Goal: Task Accomplishment & Management: Complete application form

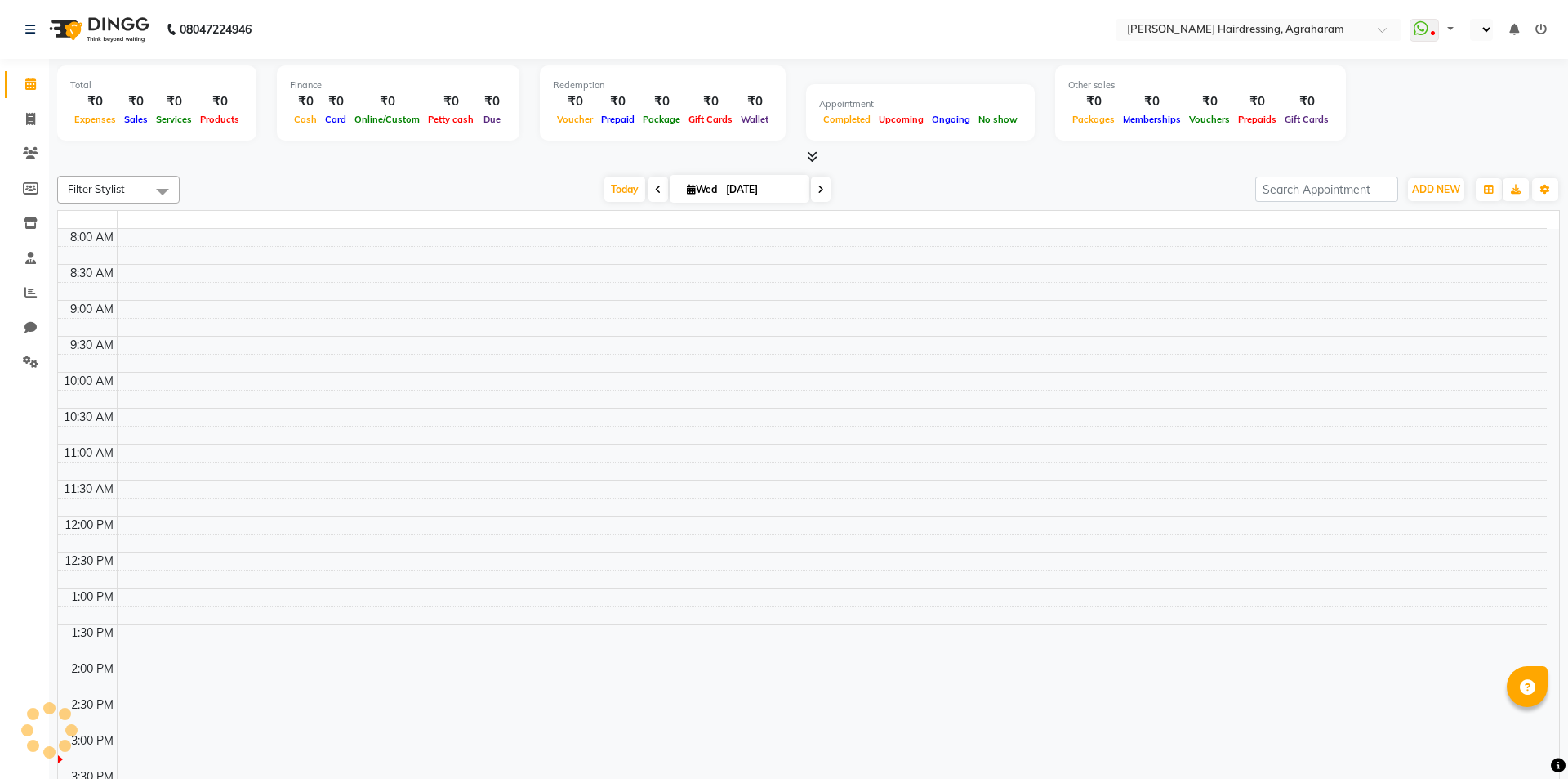
select select "en"
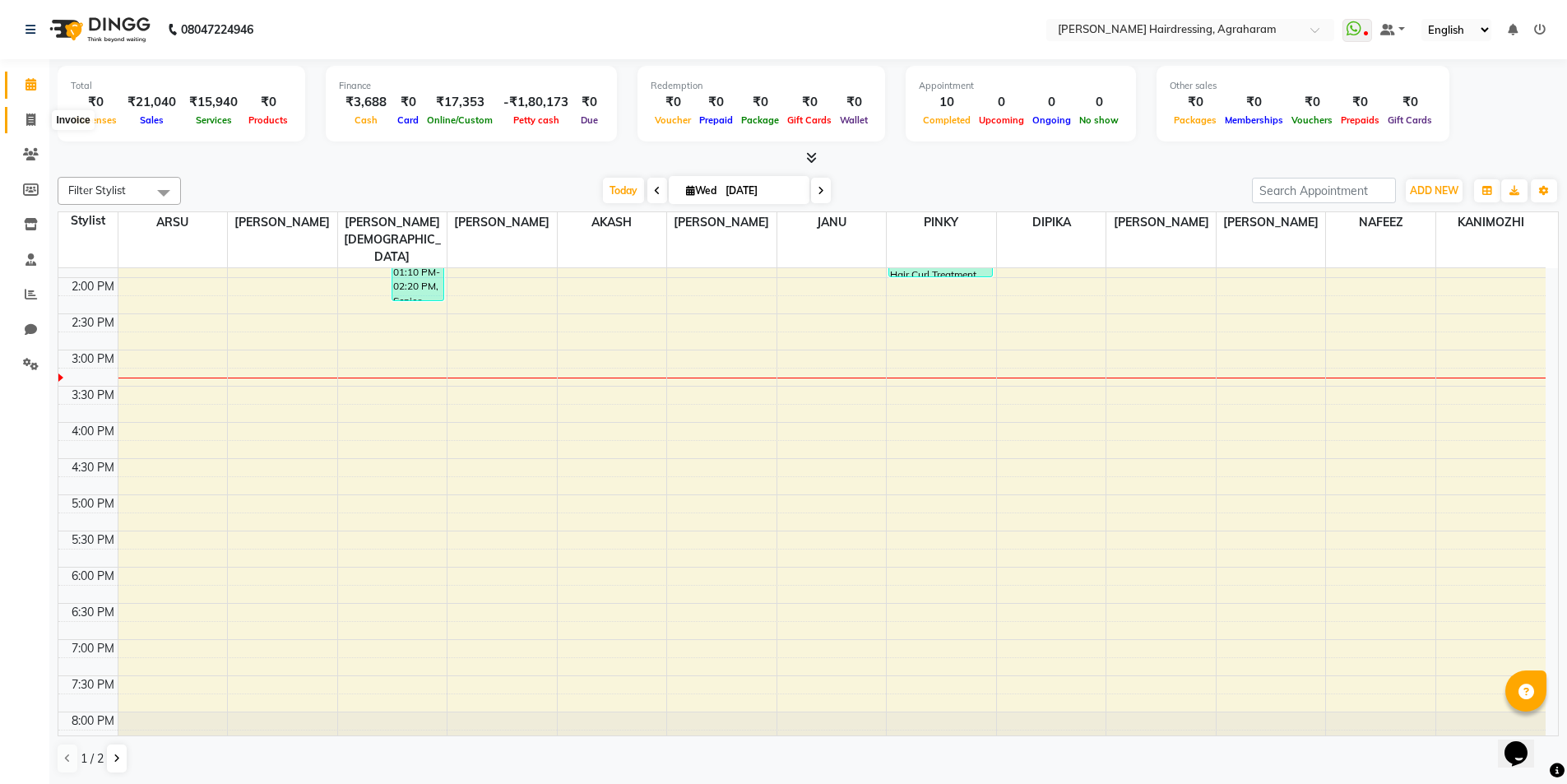
click at [35, 124] on icon at bounding box center [31, 119] width 9 height 12
select select "service"
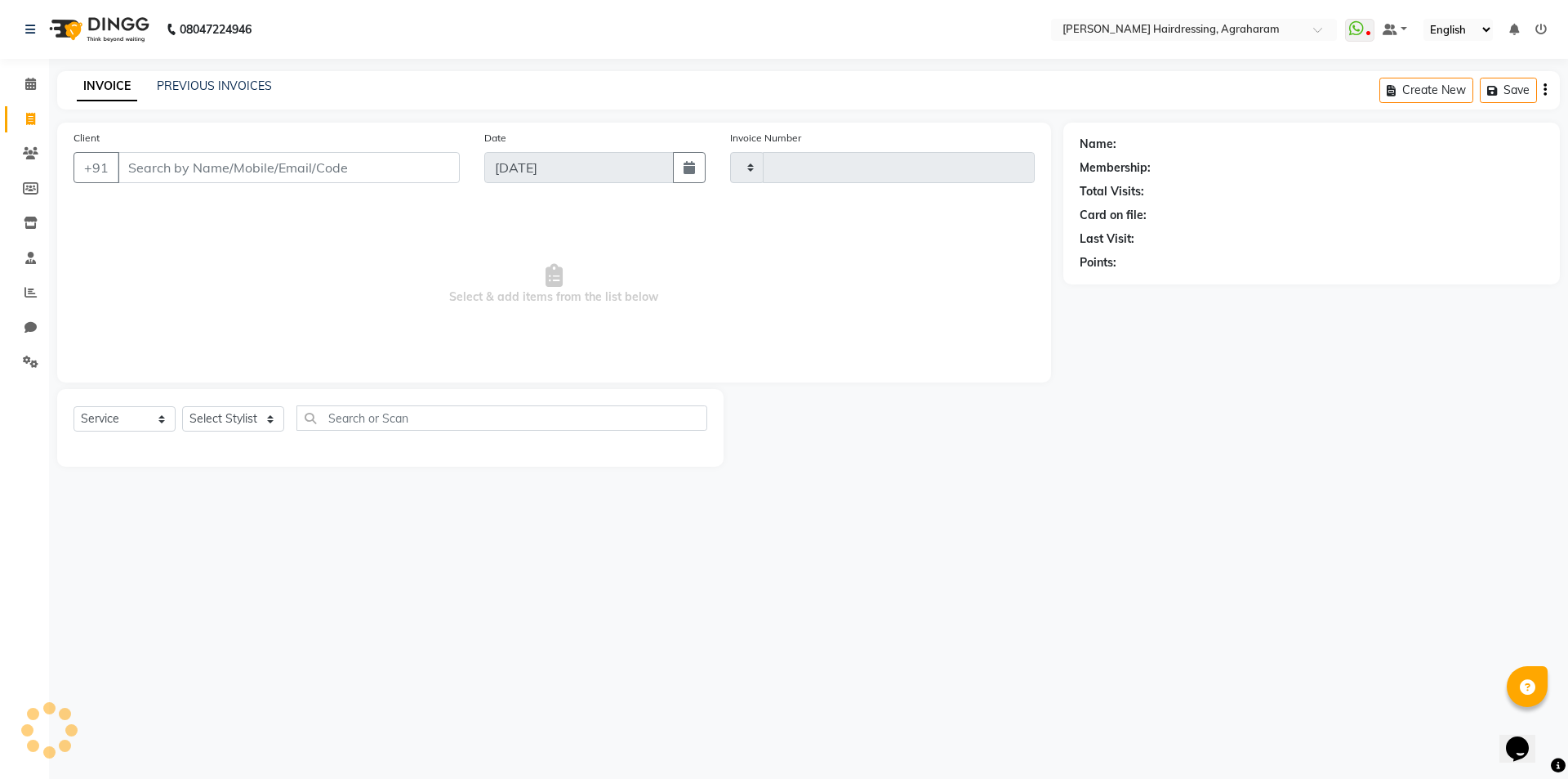
type input "2677"
select select "7962"
click at [212, 93] on div "PREVIOUS INVOICES" at bounding box center [214, 86] width 116 height 17
click at [211, 87] on link "PREVIOUS INVOICES" at bounding box center [214, 86] width 116 height 15
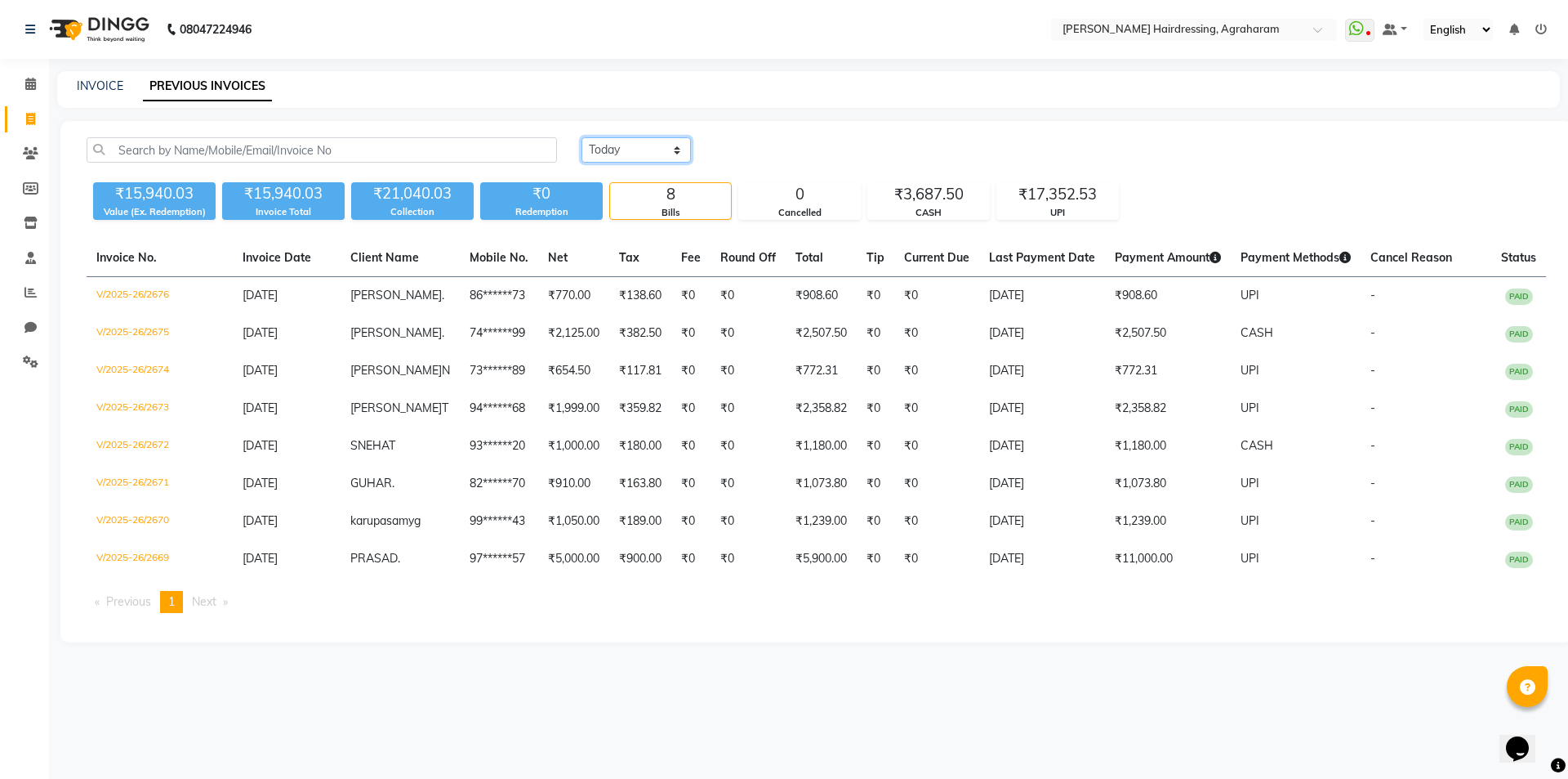
click at [675, 158] on select "[DATE] [DATE] Custom Range" at bounding box center [636, 149] width 110 height 25
select select "range"
click at [582, 137] on select "[DATE] [DATE] Custom Range" at bounding box center [636, 149] width 110 height 25
click at [798, 142] on input "[DATE]" at bounding box center [769, 150] width 115 height 23
select select "9"
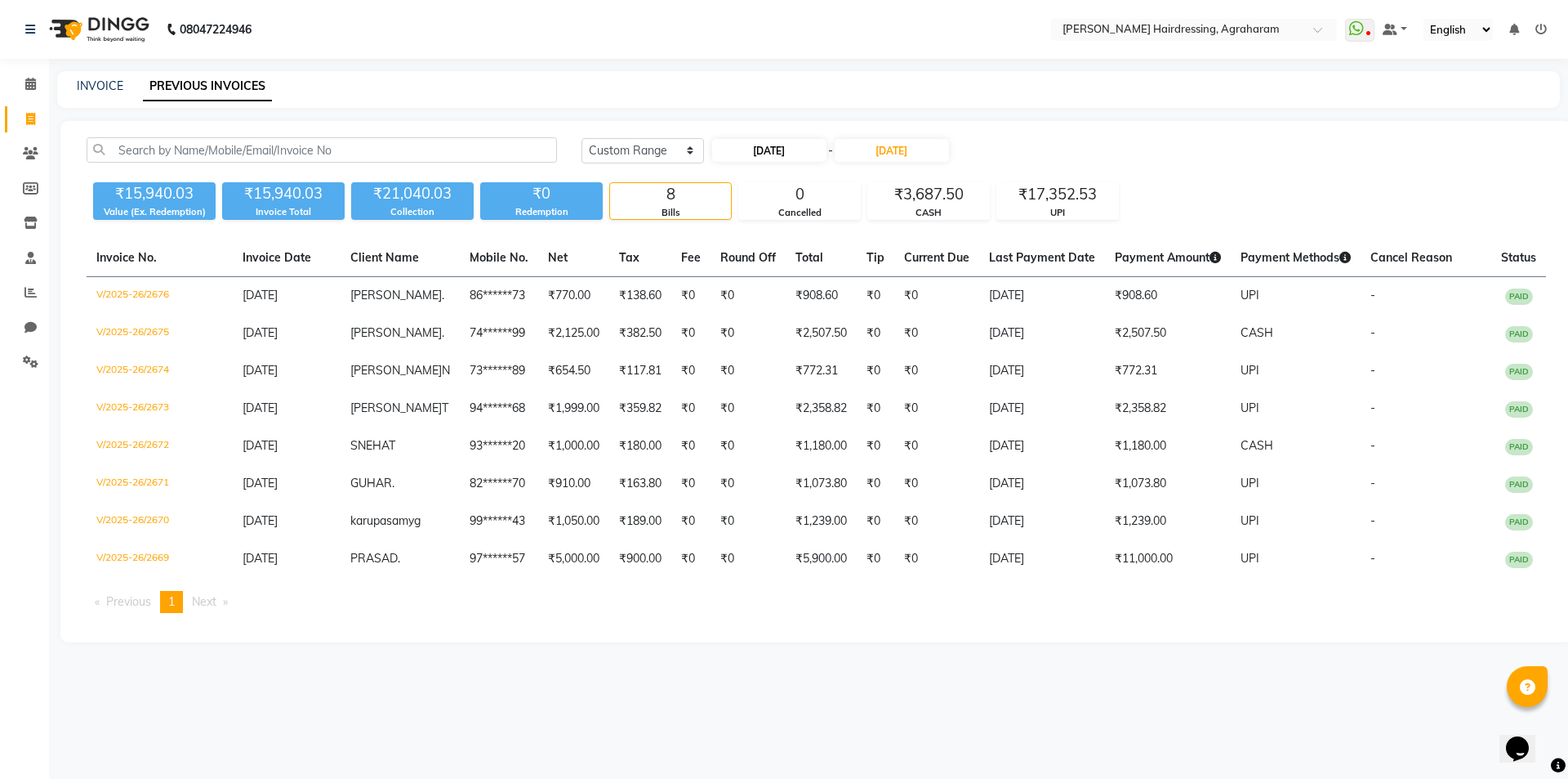
select select "2025"
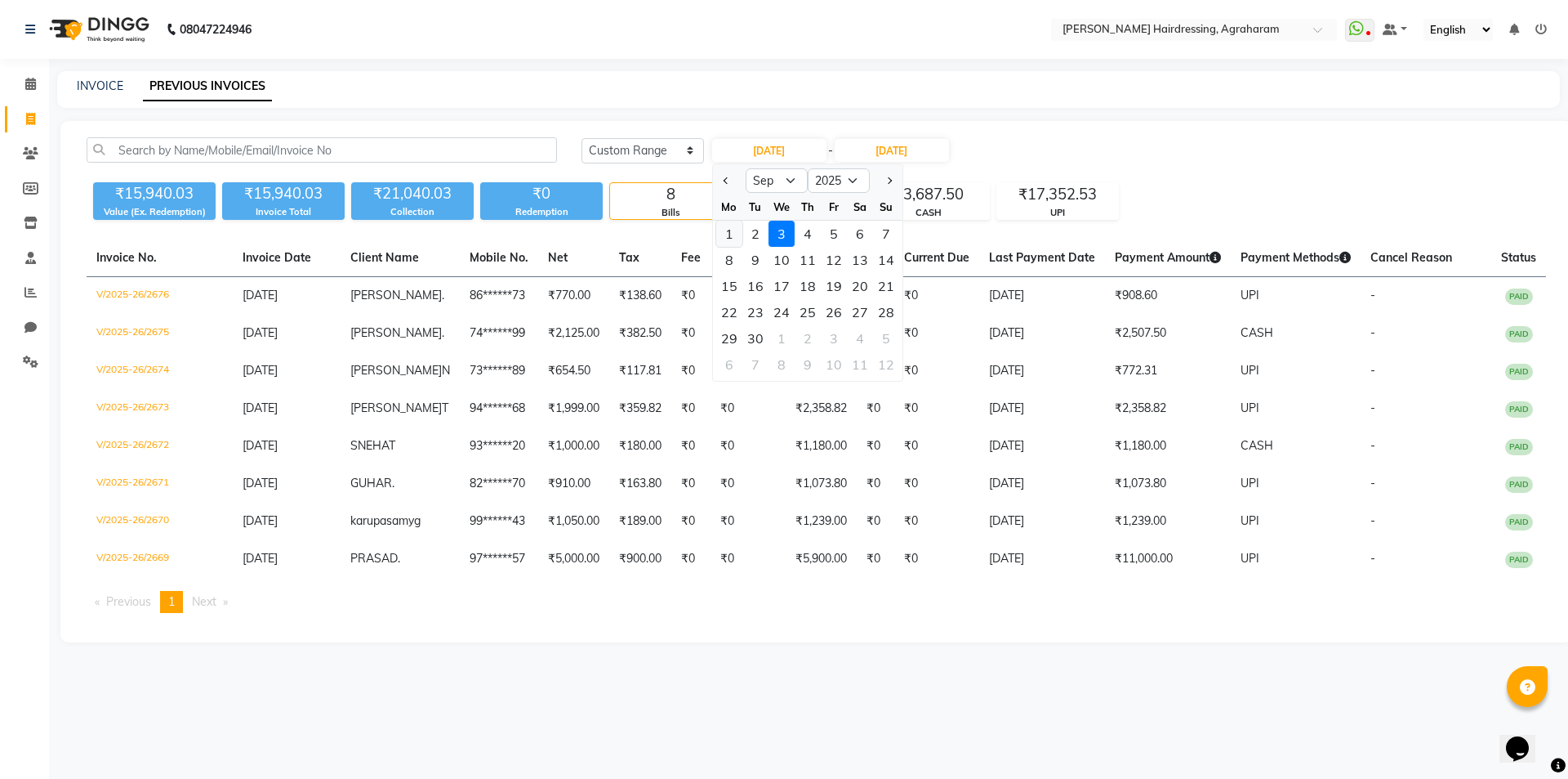
click at [729, 228] on div "1" at bounding box center [729, 234] width 26 height 26
type input "[DATE]"
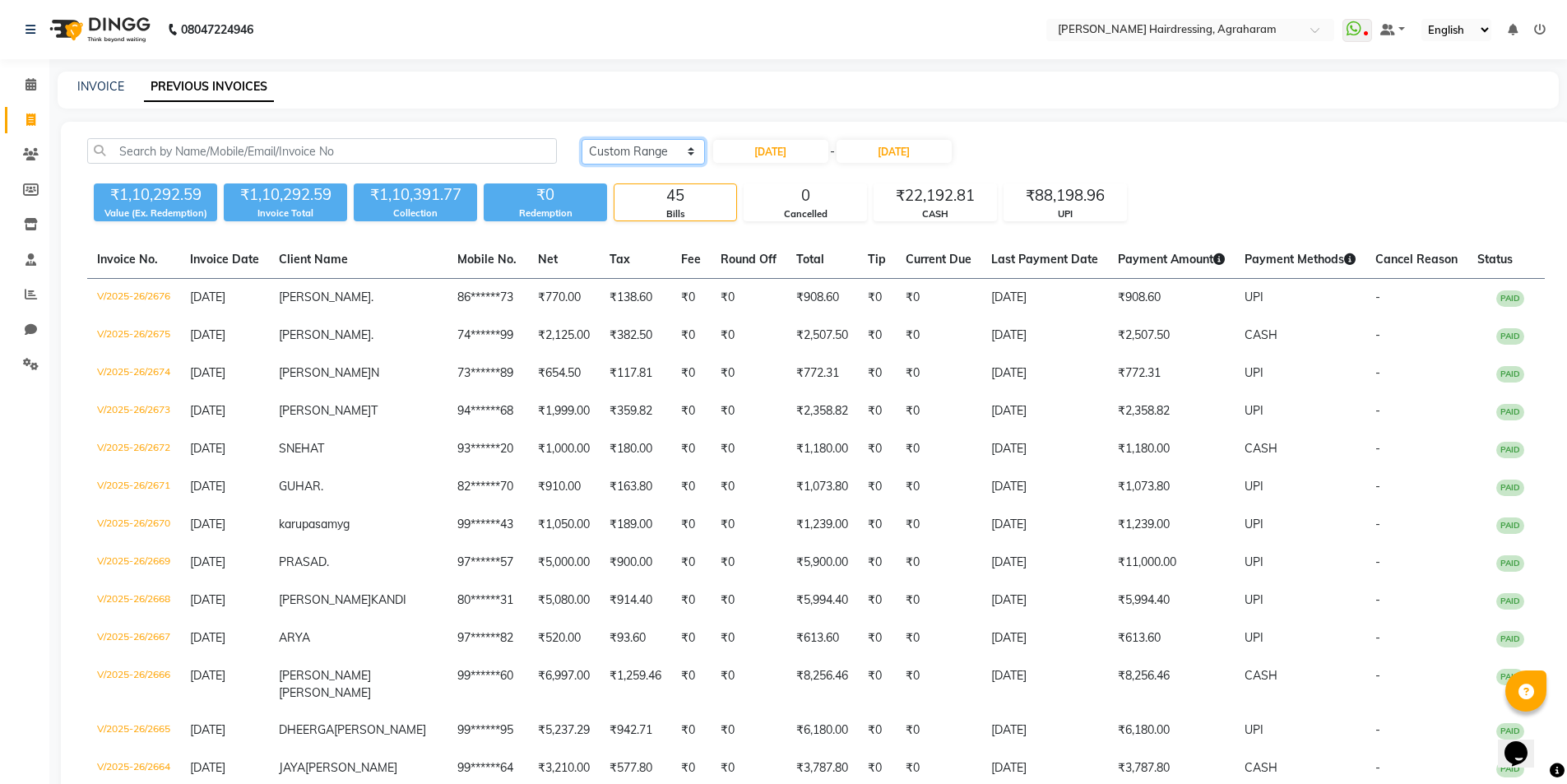
click at [665, 144] on select "[DATE] [DATE] Custom Range" at bounding box center [643, 151] width 123 height 26
select select "[DATE]"
click at [582, 139] on select "[DATE] [DATE] Custom Range" at bounding box center [643, 151] width 123 height 26
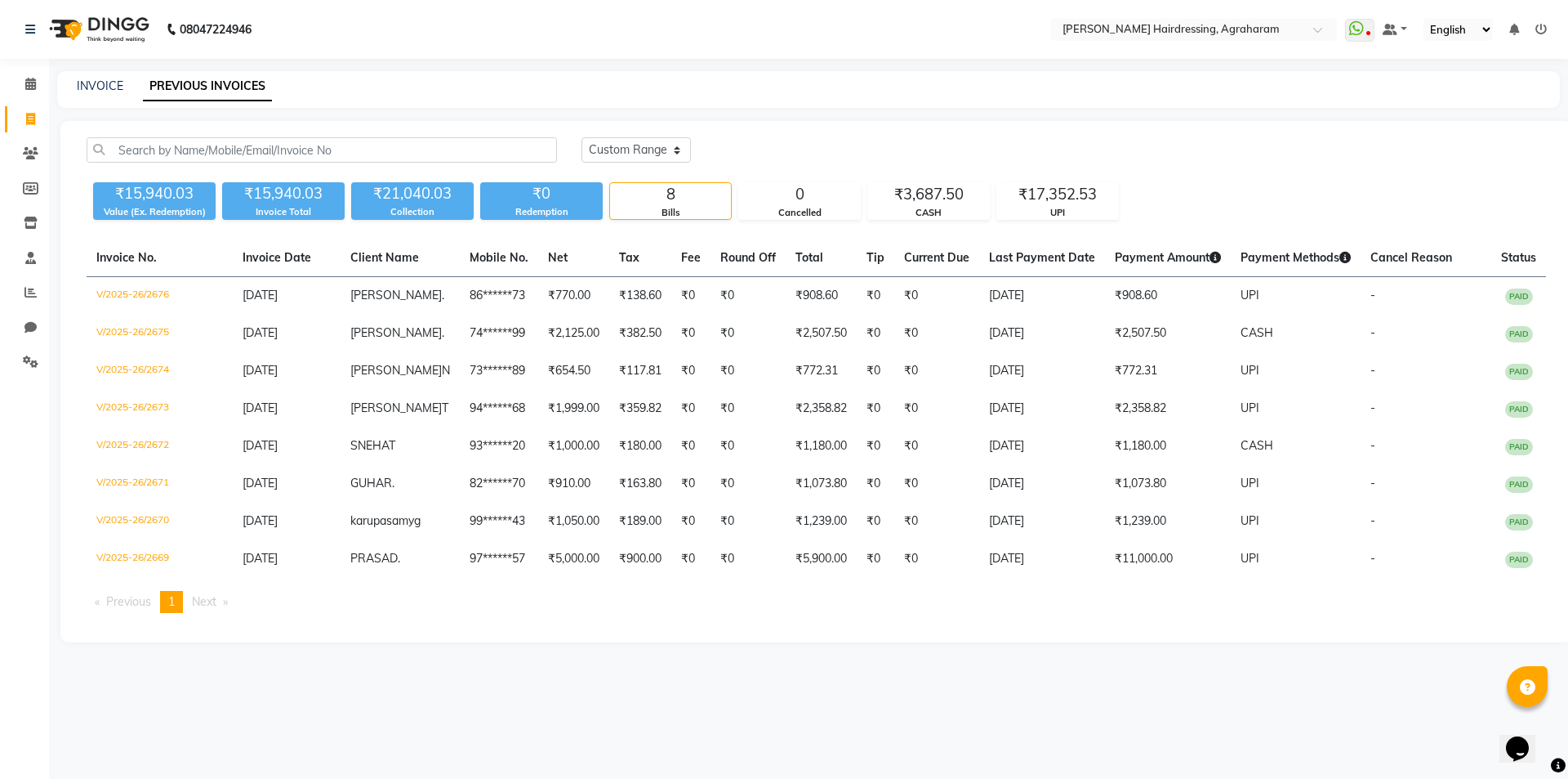
click at [28, 118] on icon at bounding box center [31, 118] width 9 height 12
select select "service"
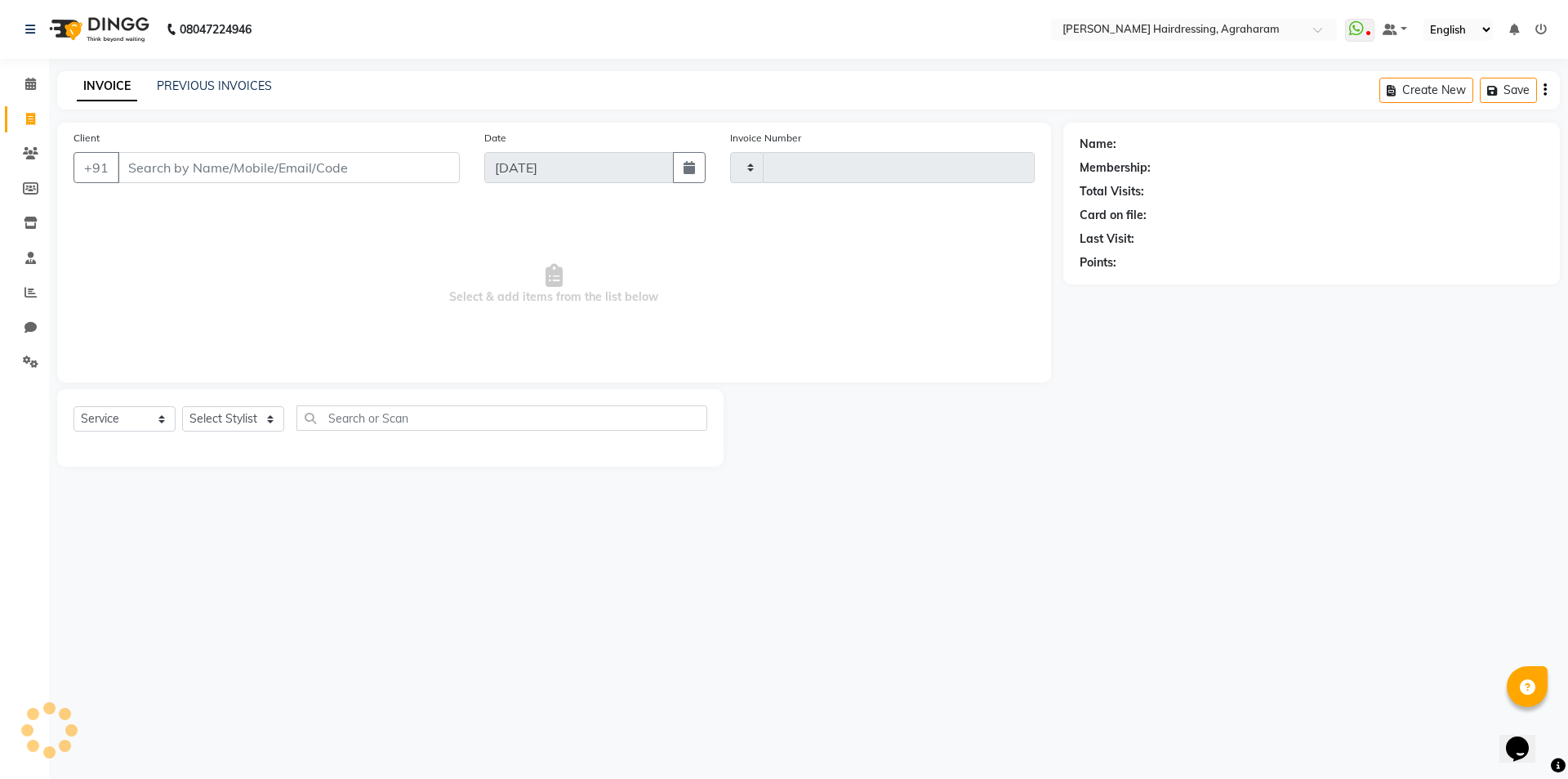
type input "2677"
select select "7962"
click at [265, 421] on select "Select Stylist" at bounding box center [233, 418] width 102 height 25
select select "85297"
click at [182, 406] on select "Select Stylist [PERSON_NAME] AKASH ARSU [PERSON_NAME] MANAGER [PERSON_NAME] [PE…" at bounding box center [255, 418] width 145 height 25
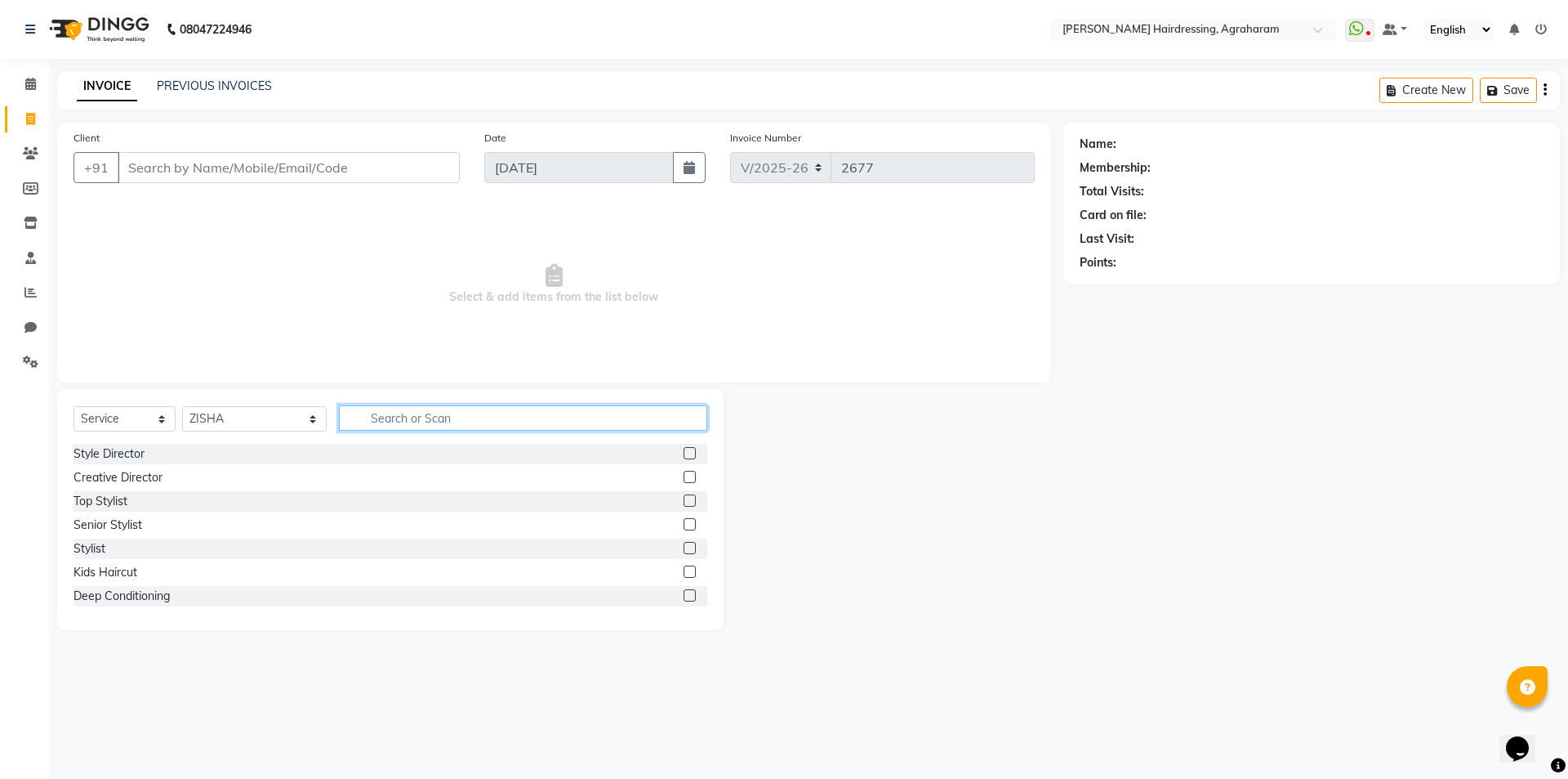
click at [369, 421] on input "text" at bounding box center [523, 417] width 368 height 25
type input "STY"
click at [684, 525] on label at bounding box center [690, 523] width 12 height 12
click at [684, 525] on input "checkbox" at bounding box center [689, 524] width 10 height 10
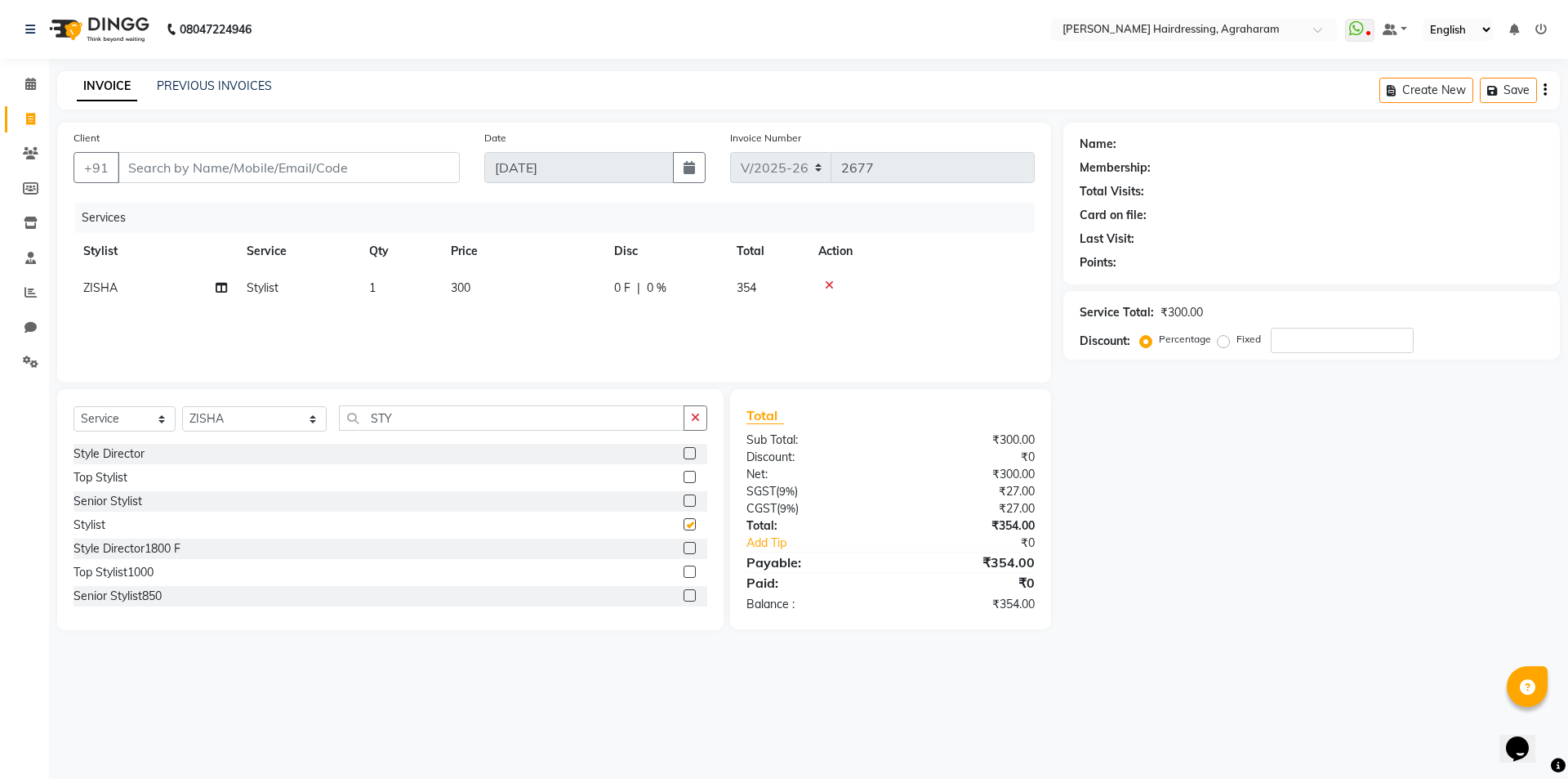
checkbox input "false"
click at [407, 399] on div "Select Service Product Membership Package Voucher Prepaid Gift Card Select Styl…" at bounding box center [390, 509] width 666 height 241
click at [396, 414] on input "STY" at bounding box center [512, 417] width 346 height 25
type input "S"
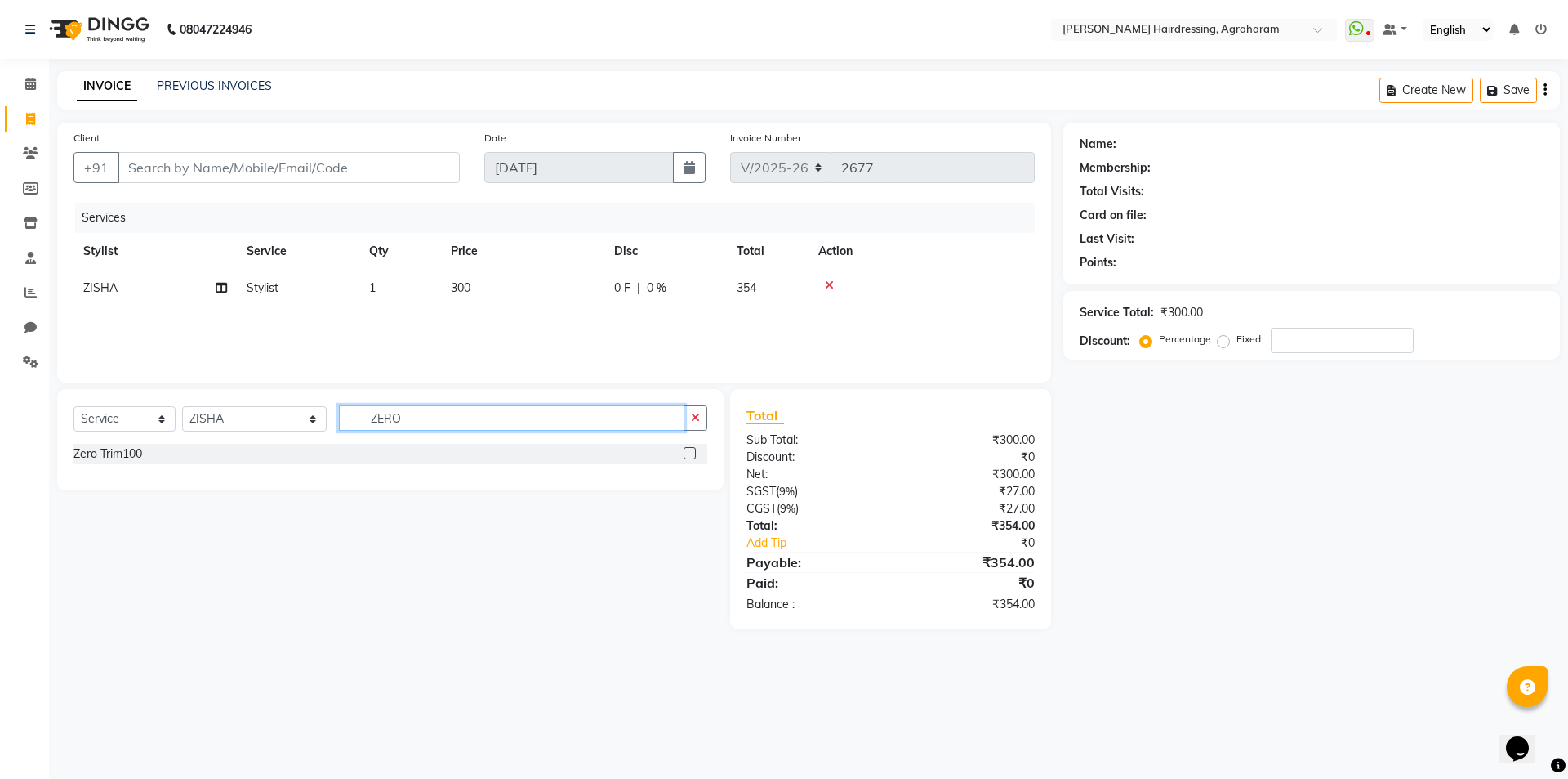
type input "ZERO"
click at [690, 450] on label at bounding box center [690, 453] width 12 height 12
click at [690, 450] on input "checkbox" at bounding box center [689, 453] width 10 height 10
checkbox input "false"
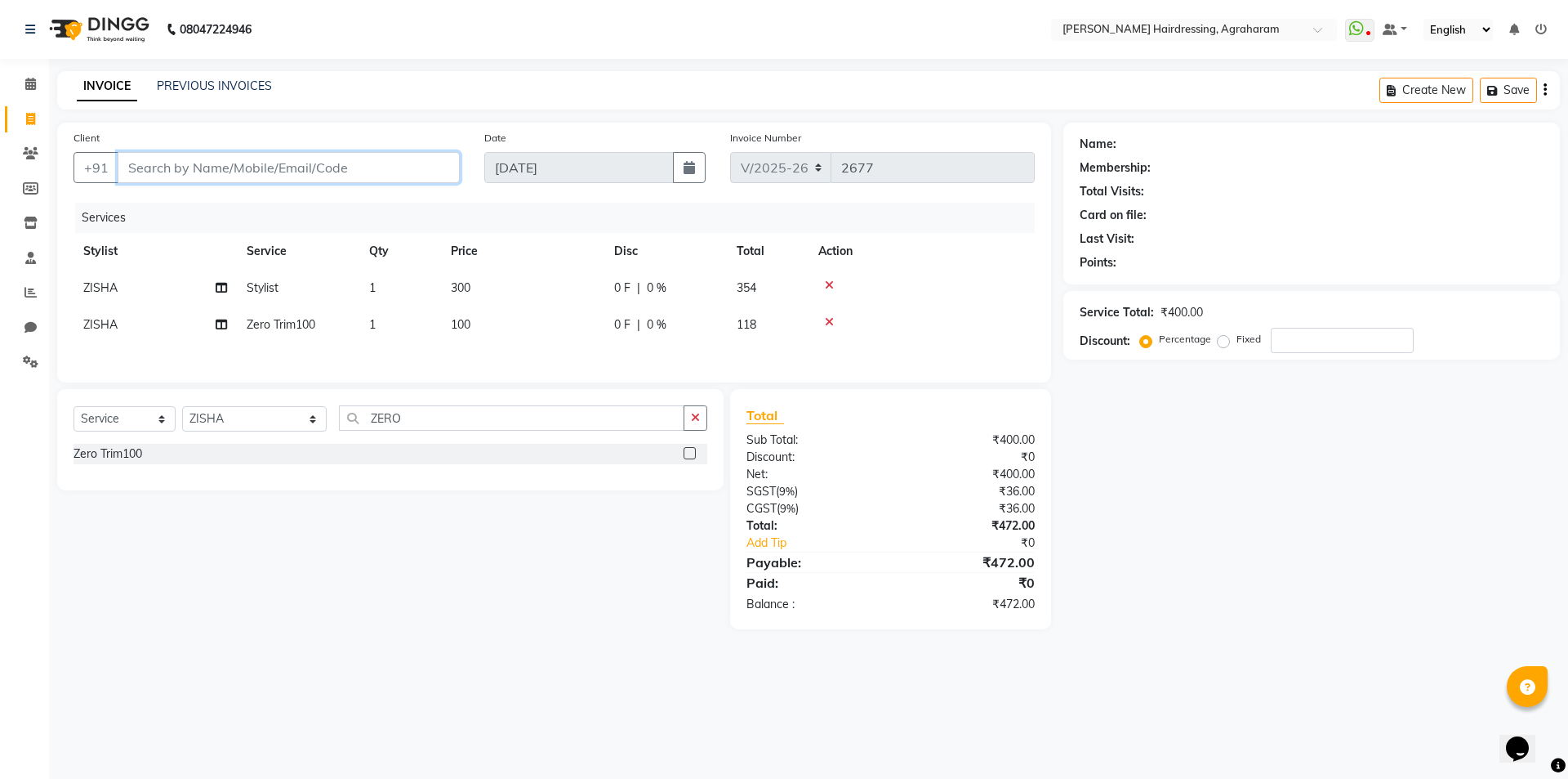
click at [140, 177] on input "Client" at bounding box center [288, 167] width 342 height 31
type input "9"
type input "0"
type input "9500716339"
click at [443, 168] on span "Add Client" at bounding box center [417, 167] width 65 height 16
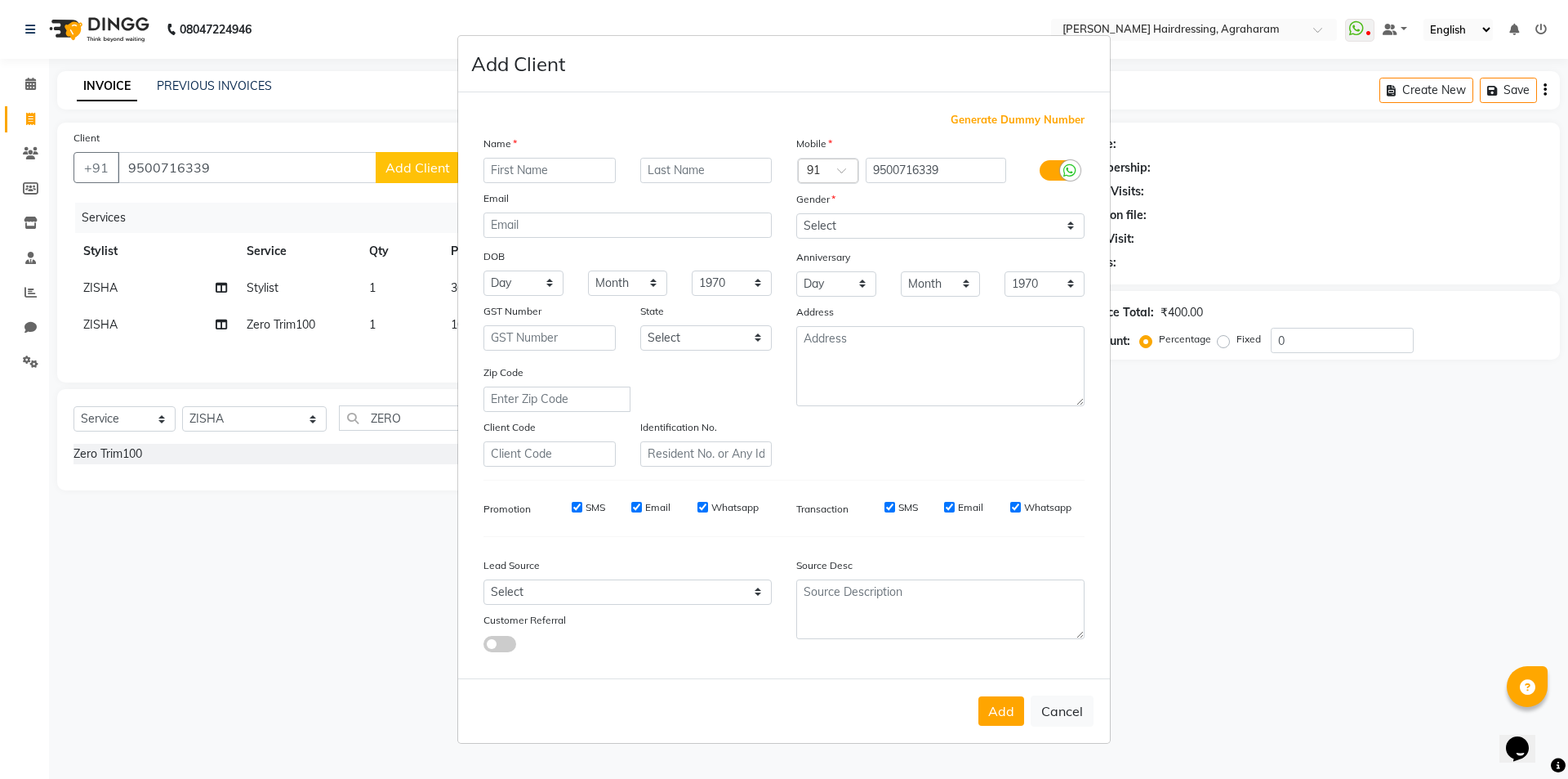
click at [521, 172] on input "text" at bounding box center [550, 170] width 132 height 25
type input "[PERSON_NAME]"
type input "V"
click at [906, 235] on select "Select [DEMOGRAPHIC_DATA] [DEMOGRAPHIC_DATA] Other Prefer Not To Say" at bounding box center [940, 226] width 288 height 25
select select "[DEMOGRAPHIC_DATA]"
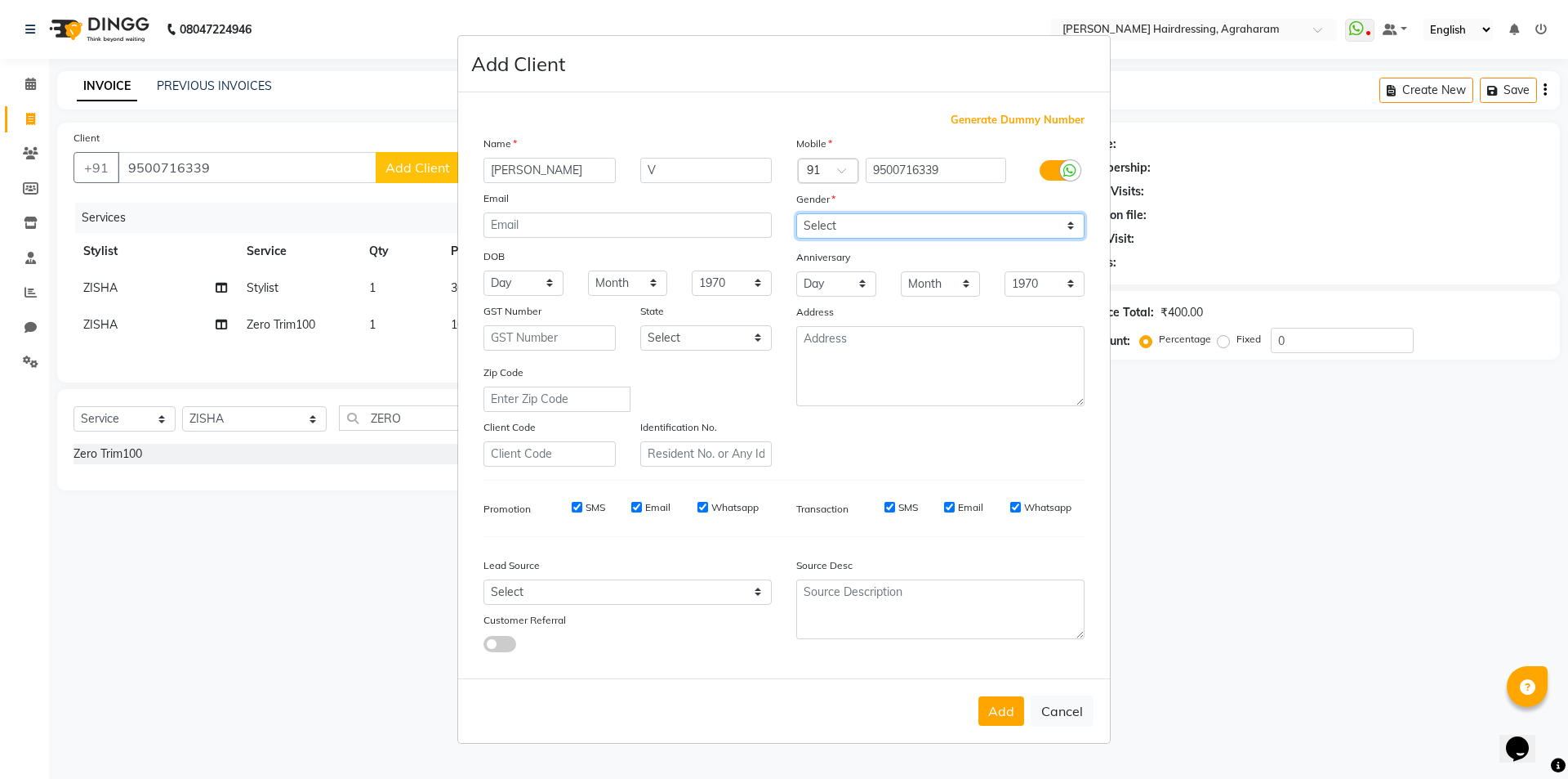
click at [797, 213] on select "Select [DEMOGRAPHIC_DATA] [DEMOGRAPHIC_DATA] Other Prefer Not To Say" at bounding box center [940, 226] width 288 height 25
click at [848, 353] on textarea at bounding box center [940, 366] width 288 height 80
type textarea "RM COLONY"
click at [624, 585] on select "Select Walk-in Referral Internet Friend Word of Mouth Advertisement Facebook Ju…" at bounding box center [628, 591] width 288 height 25
select select "53193"
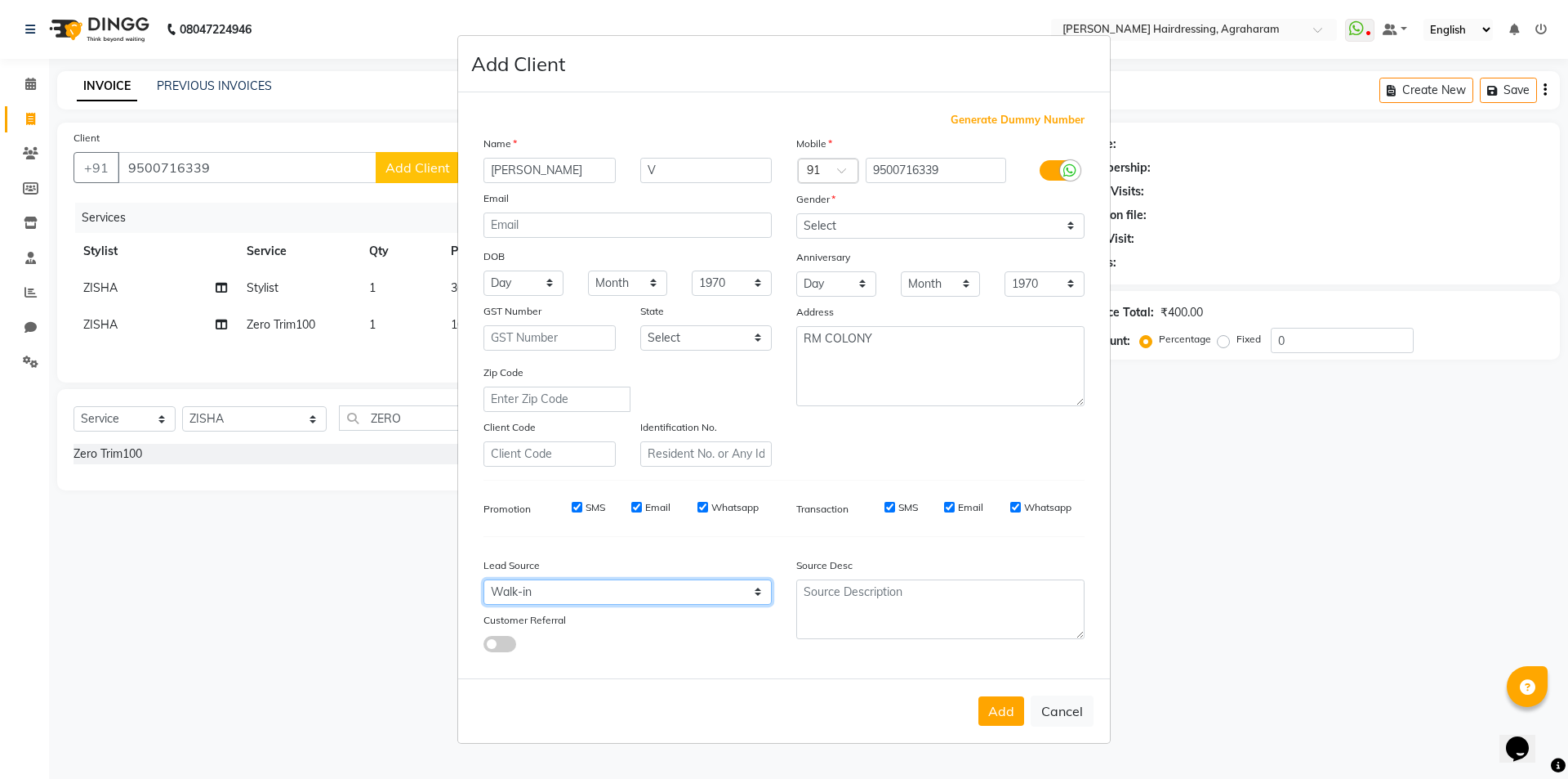
click at [484, 579] on select "Select Walk-in Referral Internet Friend Word of Mouth Advertisement Facebook Ju…" at bounding box center [628, 591] width 288 height 25
click at [1011, 710] on button "Add" at bounding box center [1001, 710] width 46 height 29
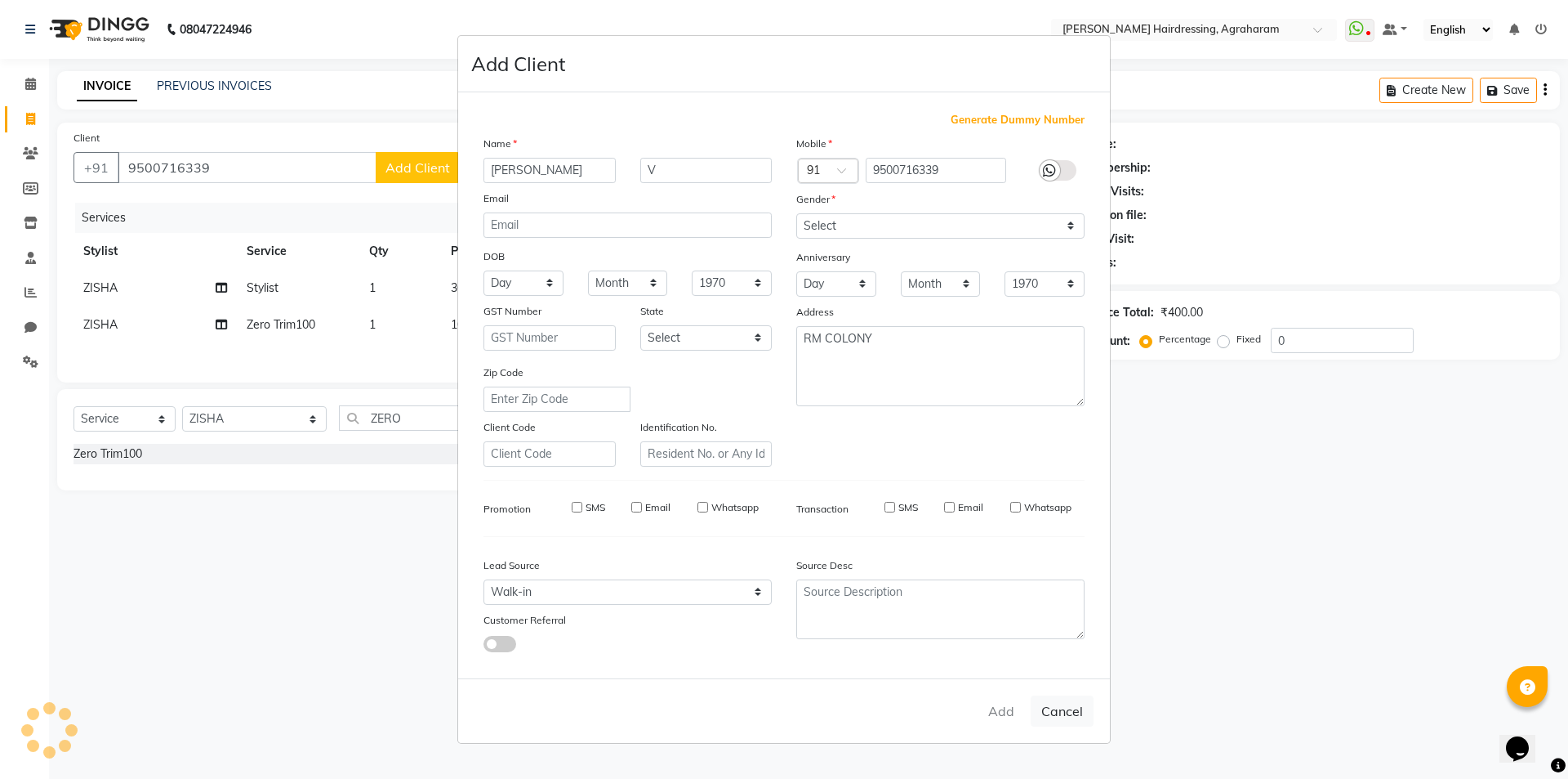
type input "95******39"
select select
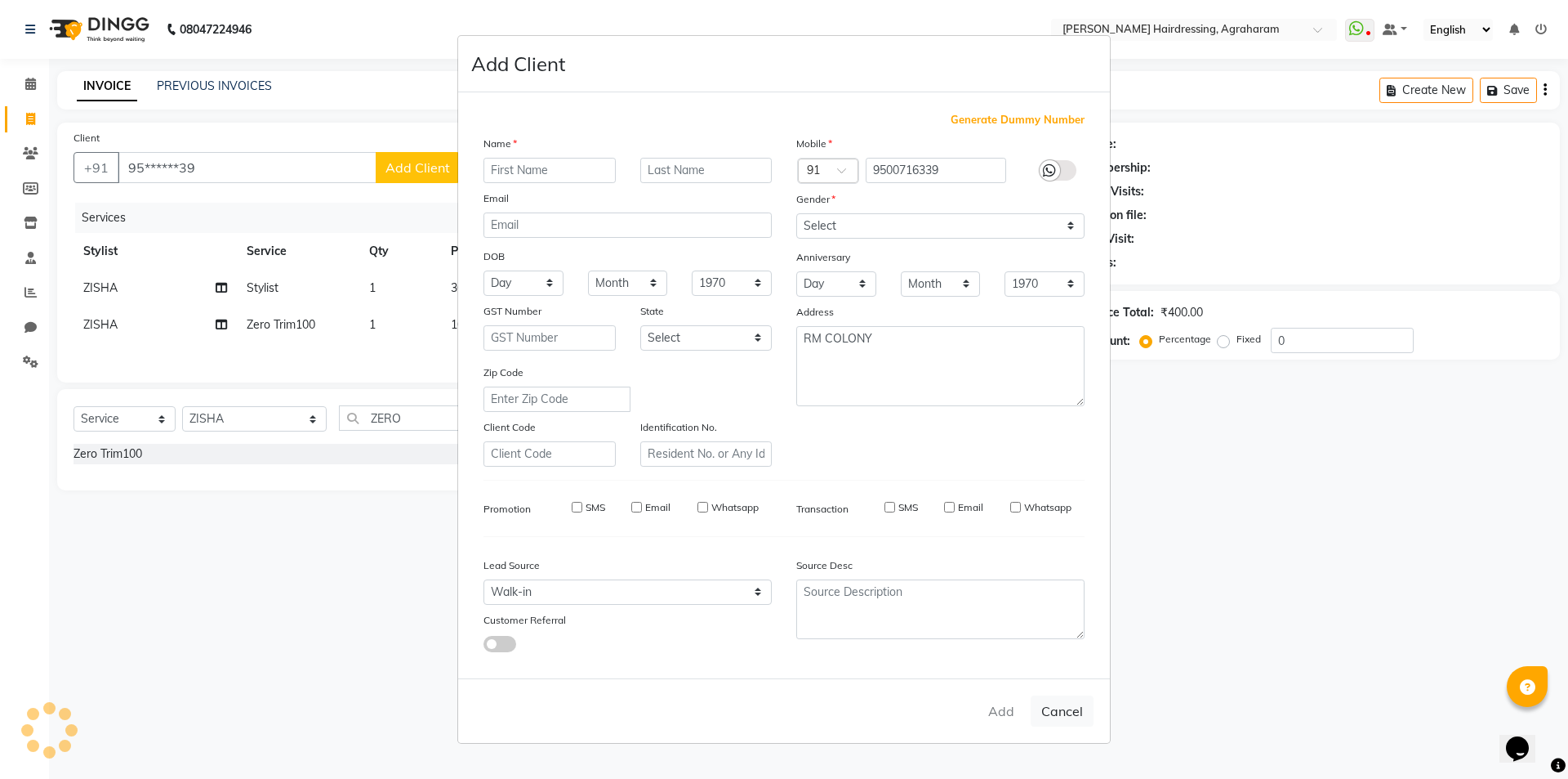
select select
checkbox input "false"
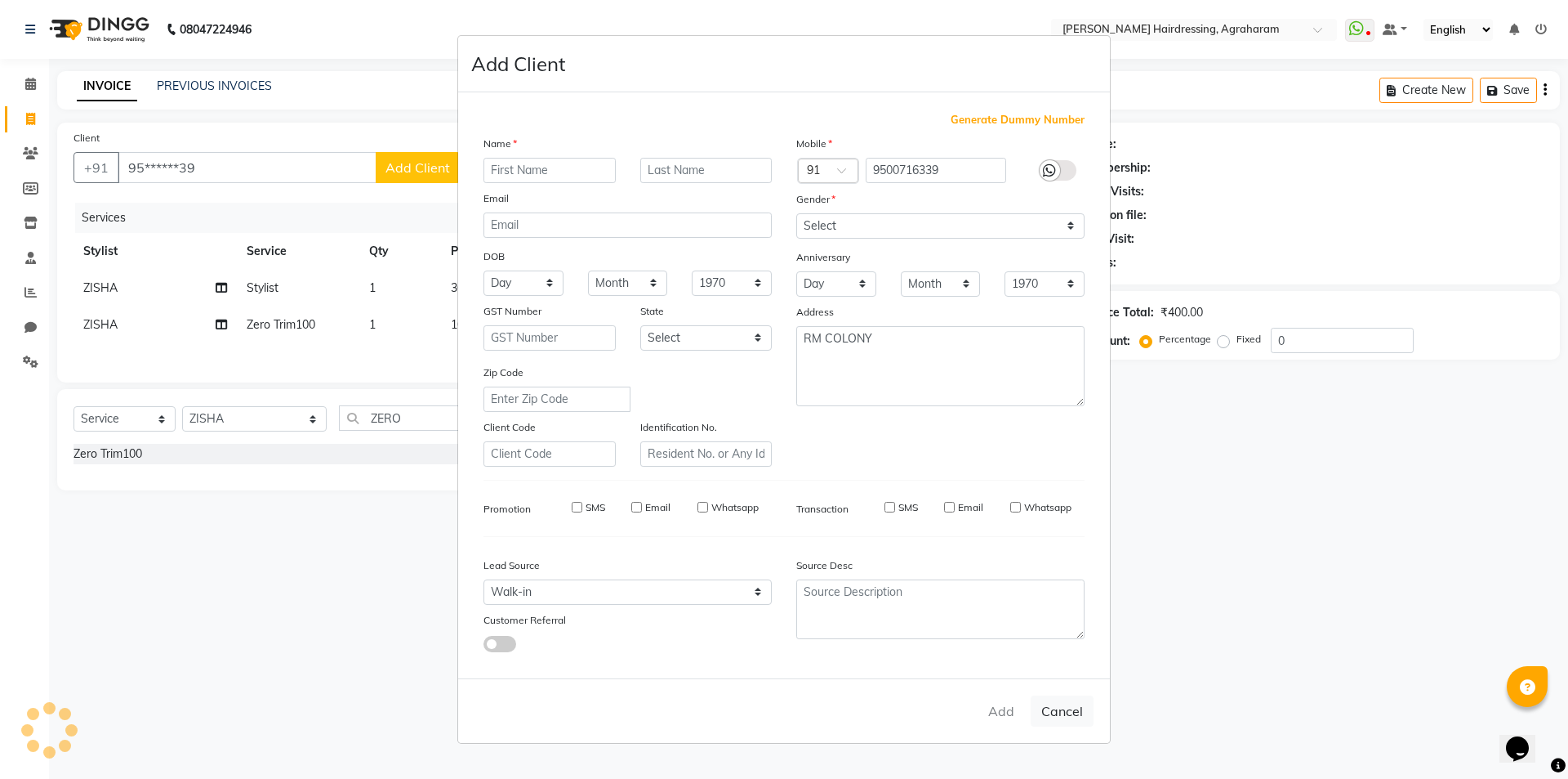
checkbox input "false"
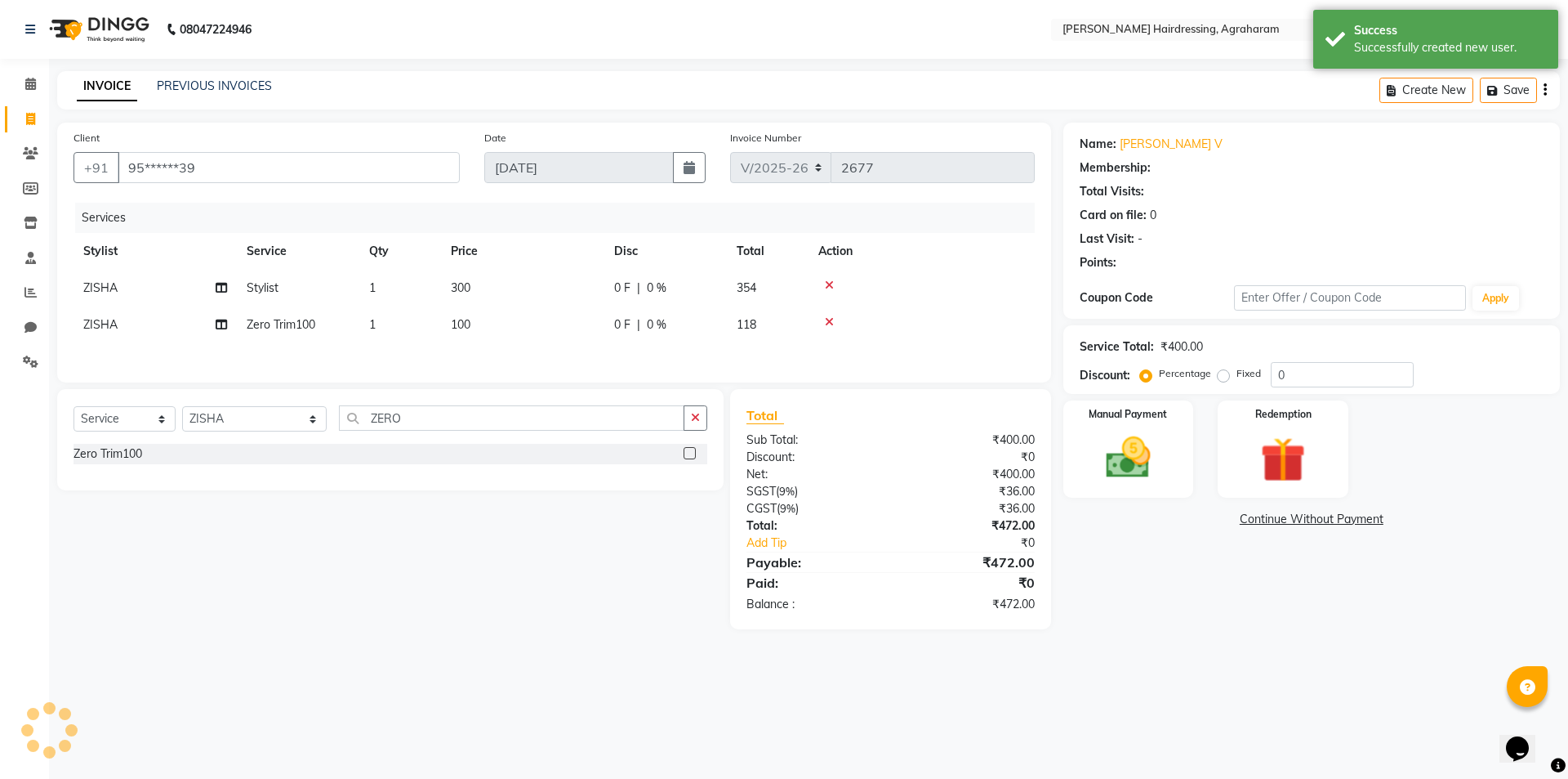
select select "1: Object"
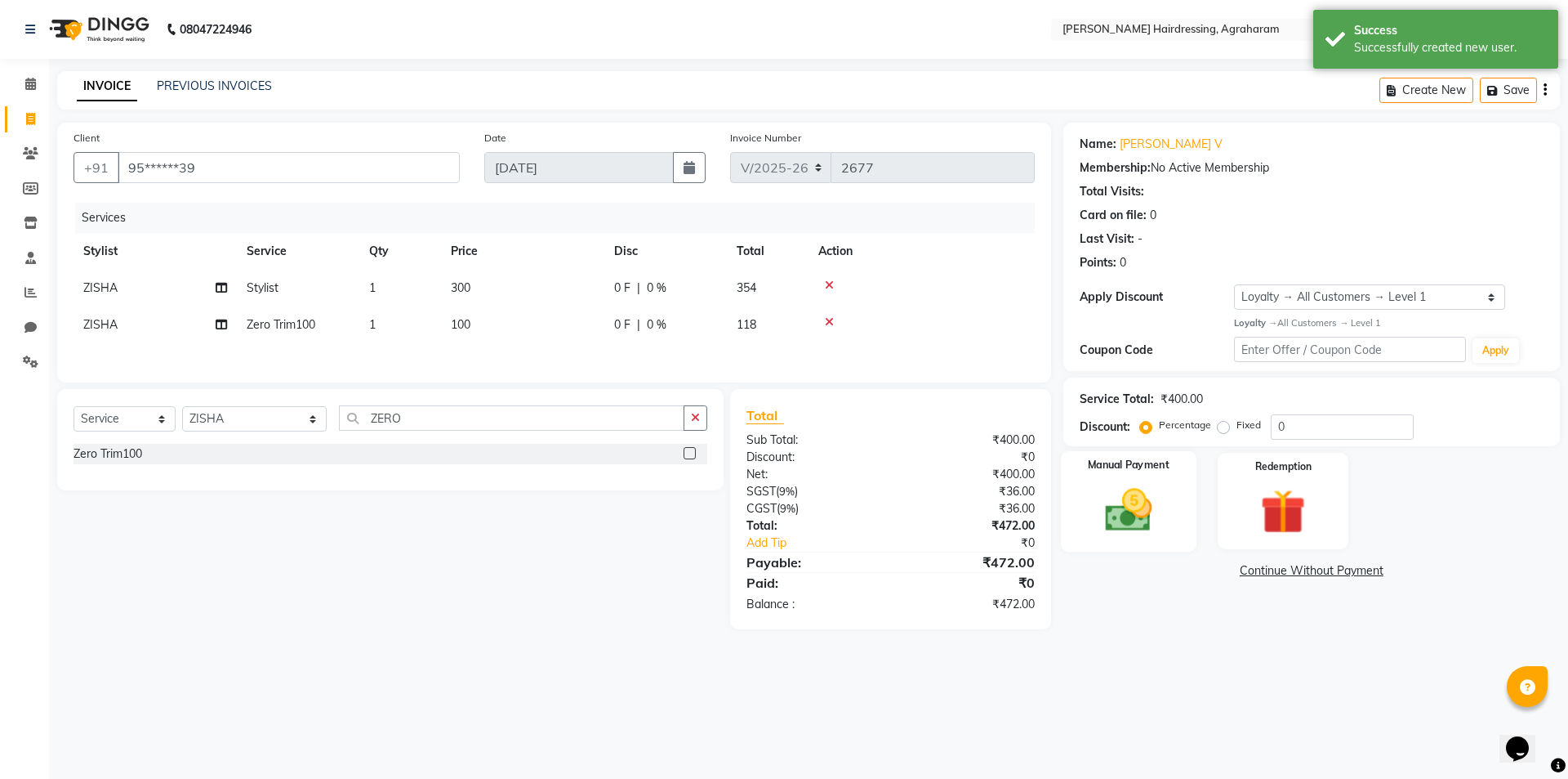
click at [1126, 521] on img at bounding box center [1128, 509] width 76 height 54
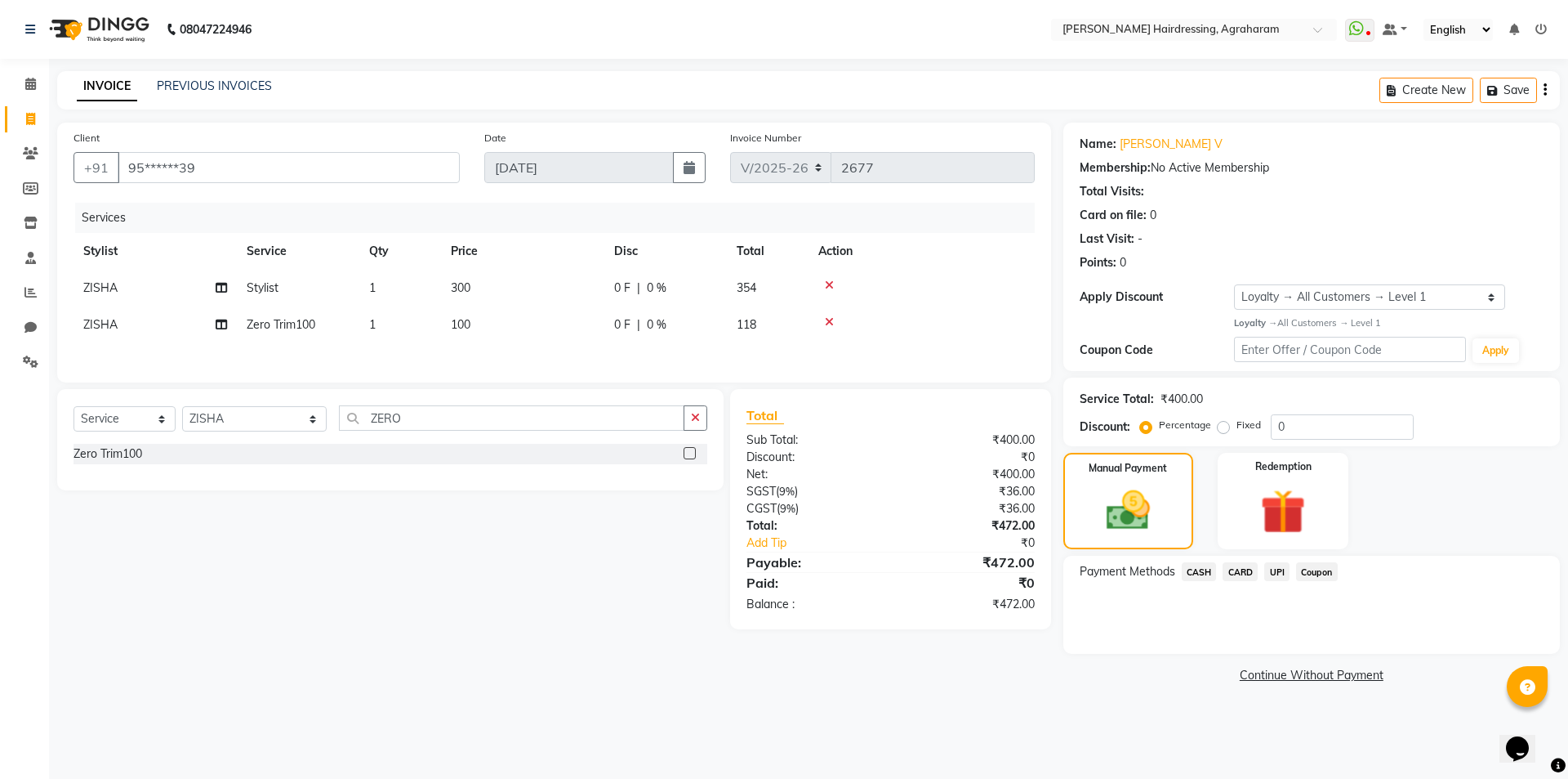
drag, startPoint x: 1273, startPoint y: 574, endPoint x: 1283, endPoint y: 581, distance: 12.2
click at [1274, 574] on span "UPI" at bounding box center [1277, 571] width 25 height 19
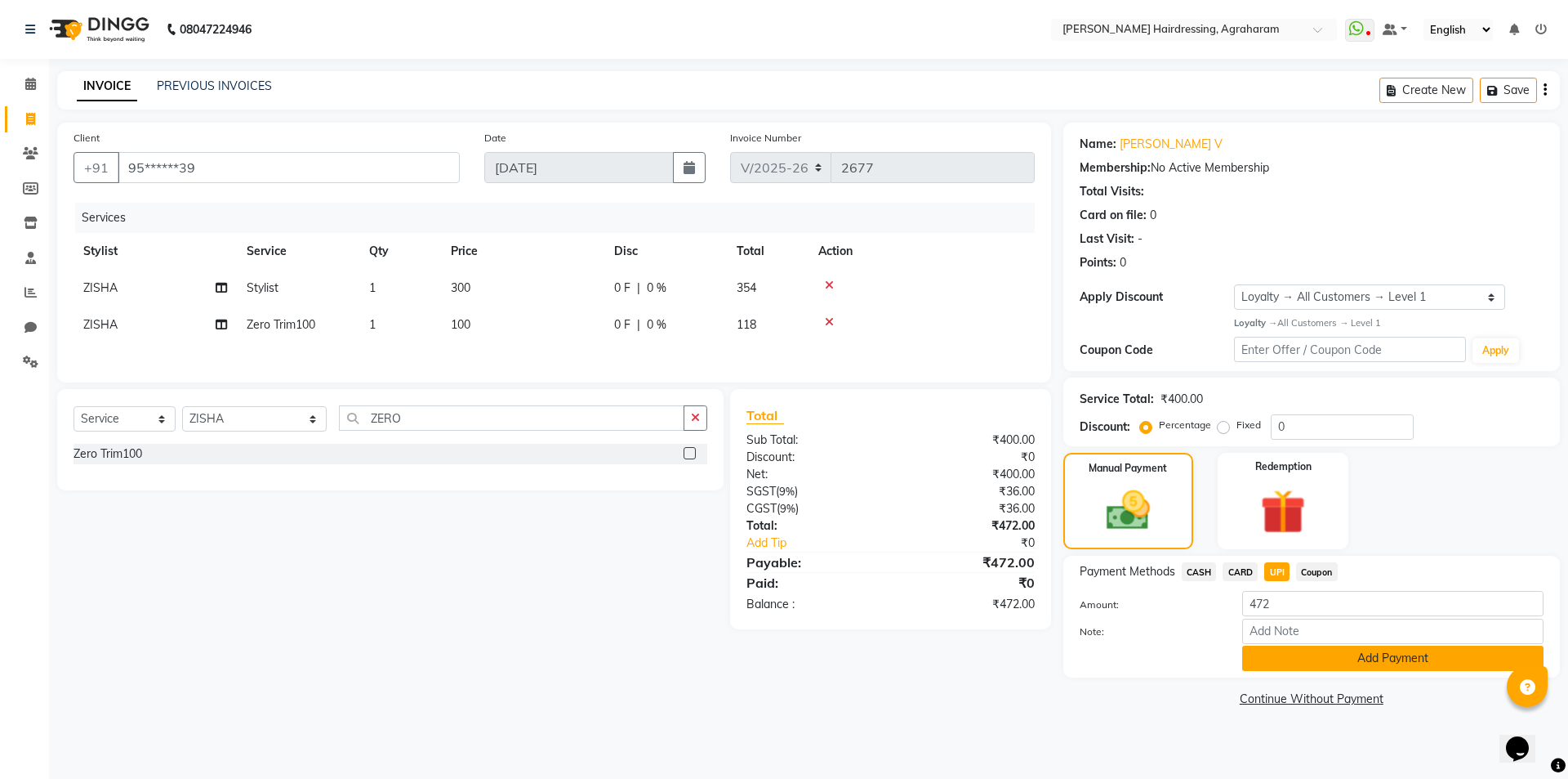
click at [1396, 662] on button "Add Payment" at bounding box center [1392, 658] width 302 height 25
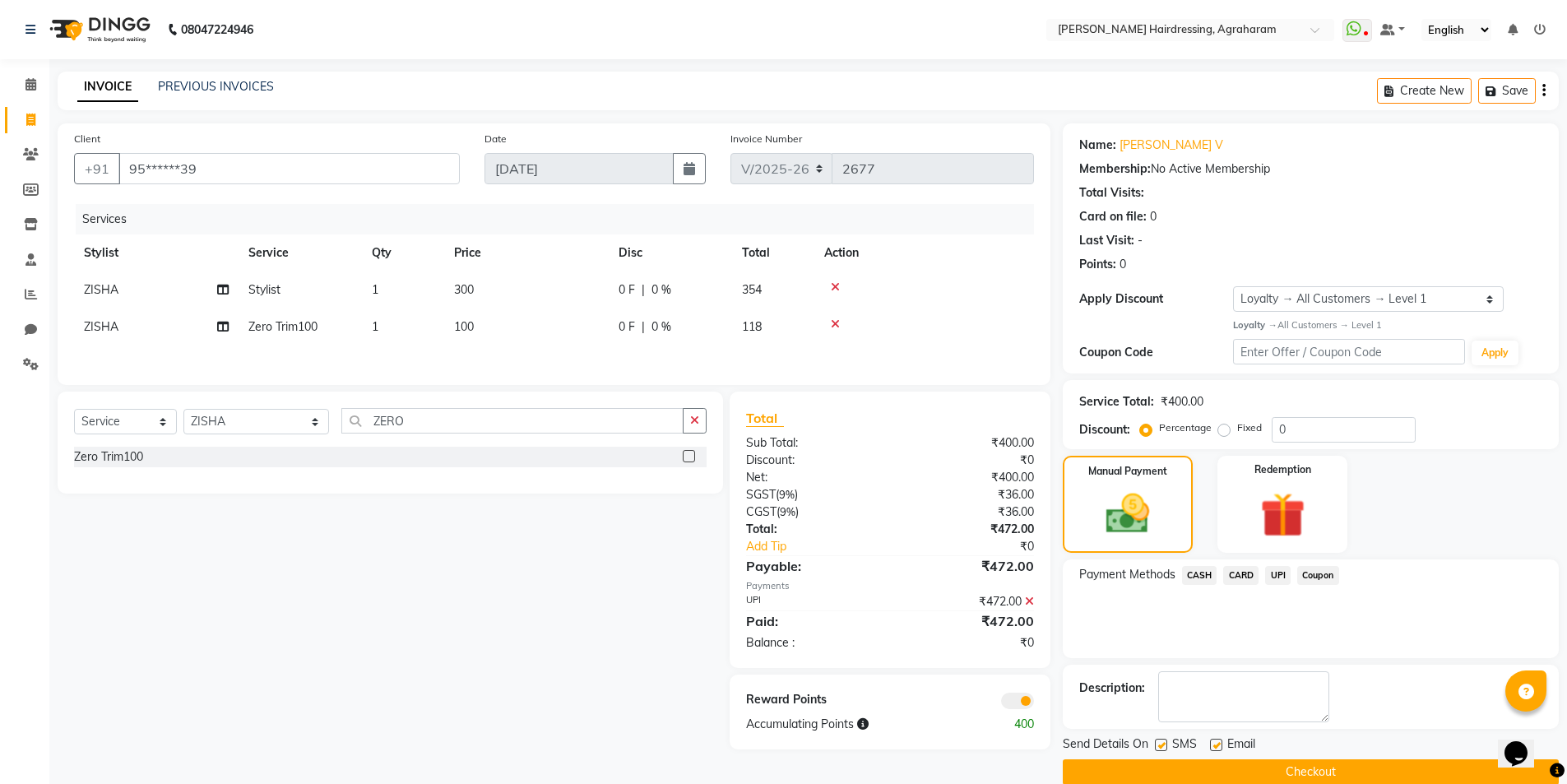
click at [1326, 773] on button "Checkout" at bounding box center [1311, 771] width 496 height 26
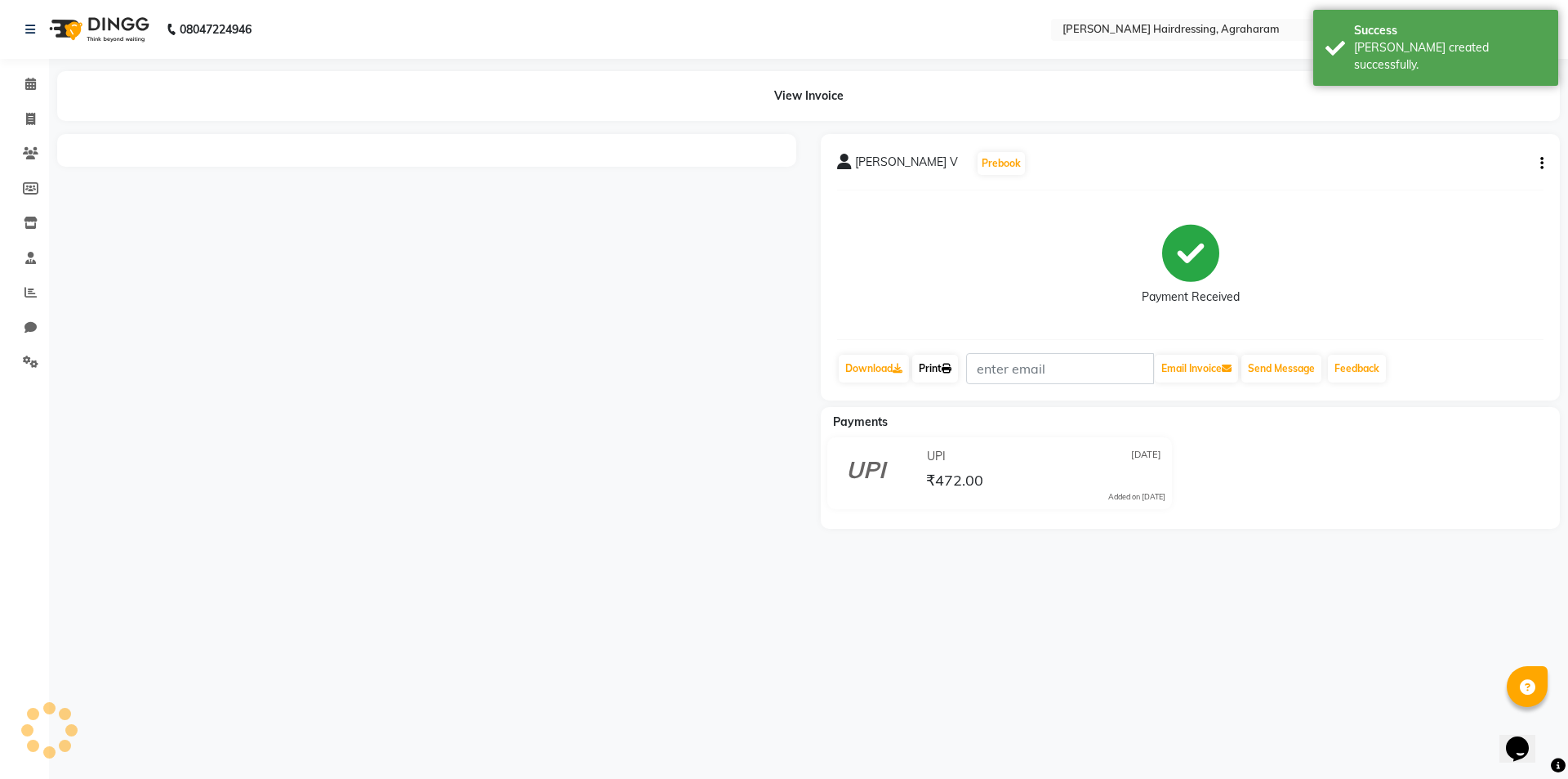
click at [943, 368] on link "Print" at bounding box center [935, 368] width 46 height 28
